Goal: Information Seeking & Learning: Learn about a topic

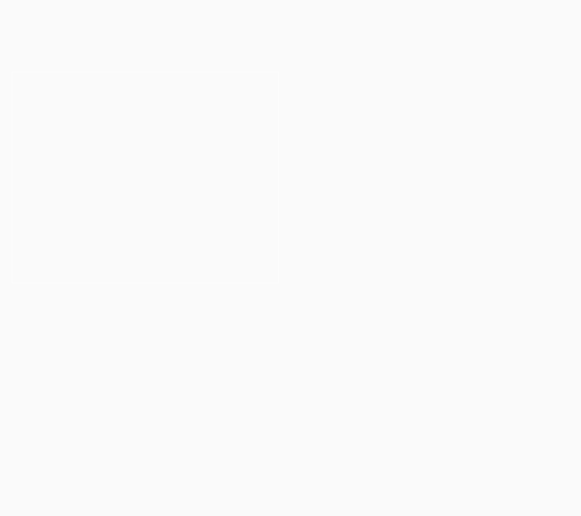
click at [320, 53] on button "Cancel" at bounding box center [318, 51] width 41 height 20
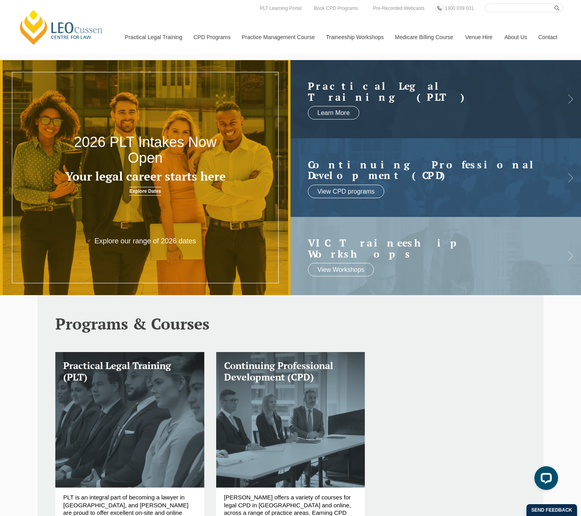
click at [550, 40] on link "Contact" at bounding box center [547, 37] width 31 height 34
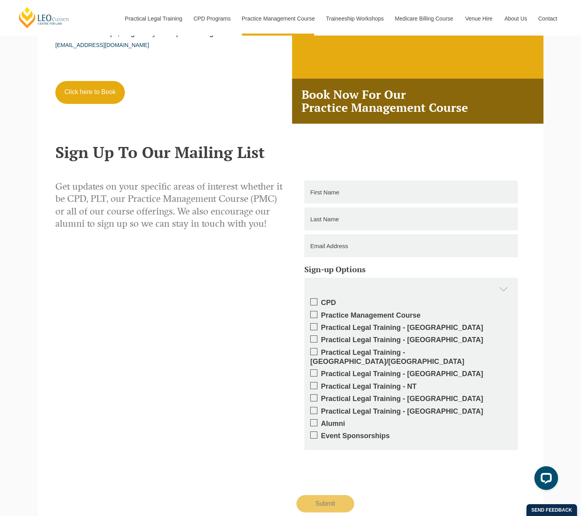
scroll to position [1316, 0]
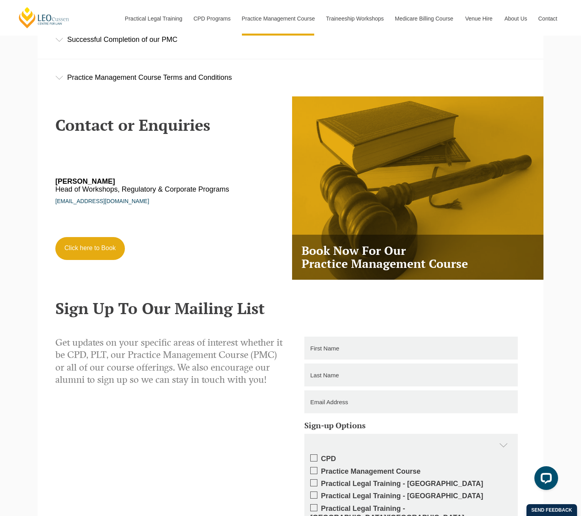
click at [63, 81] on div "Practice Management Course Terms and Conditions" at bounding box center [291, 77] width 506 height 37
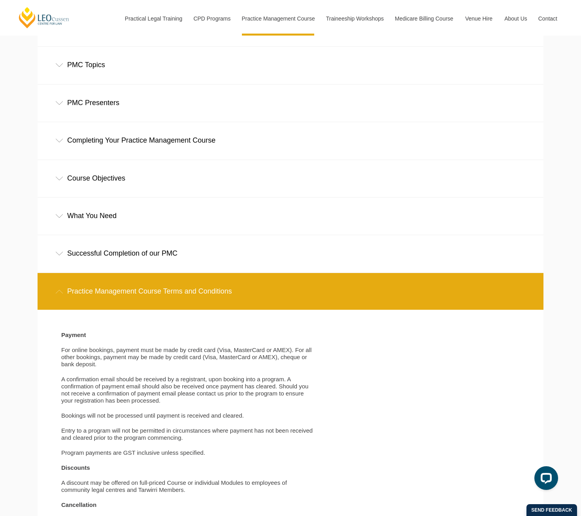
scroll to position [1008, 0]
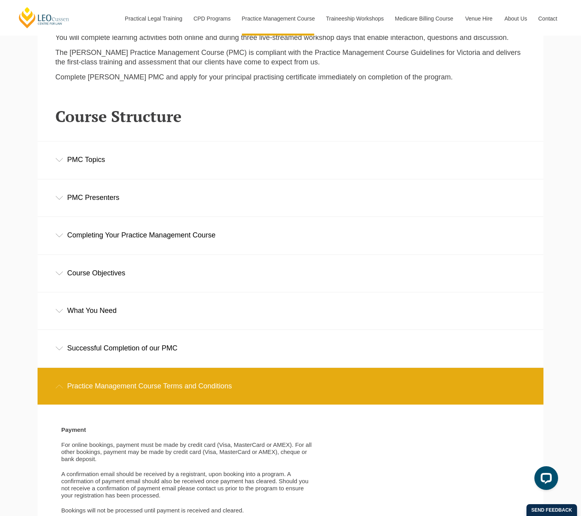
click at [106, 166] on div "PMC Topics" at bounding box center [291, 159] width 506 height 37
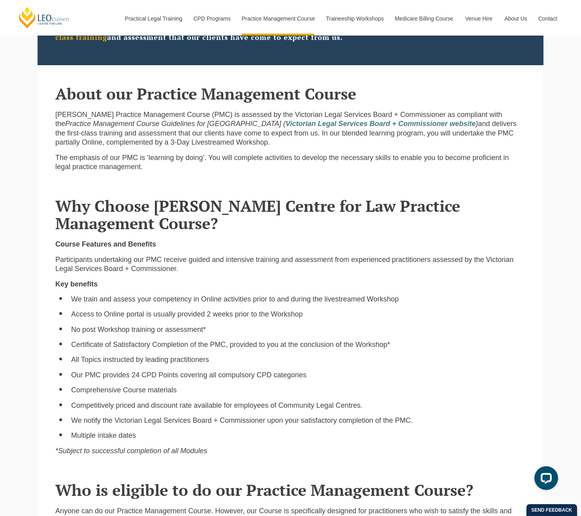
scroll to position [138, 0]
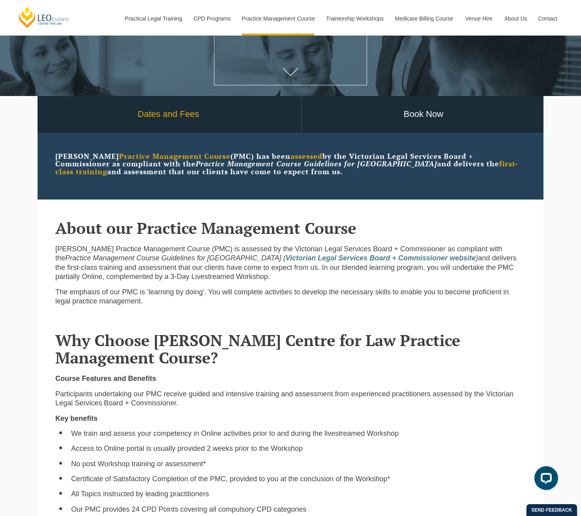
click at [185, 119] on link "Dates and Fees" at bounding box center [169, 114] width 266 height 37
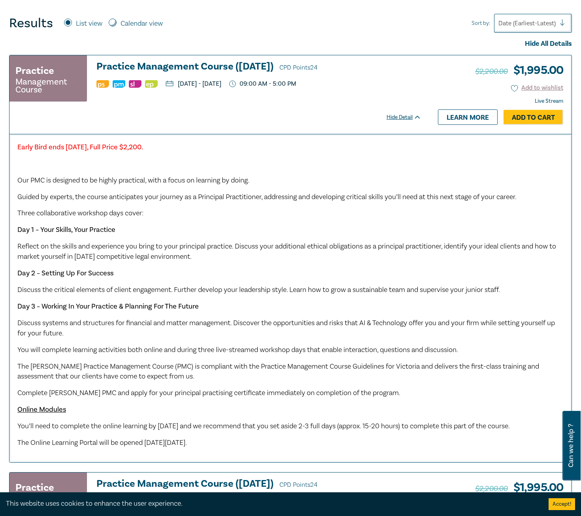
scroll to position [395, 0]
